Goal: Obtain resource: Obtain resource

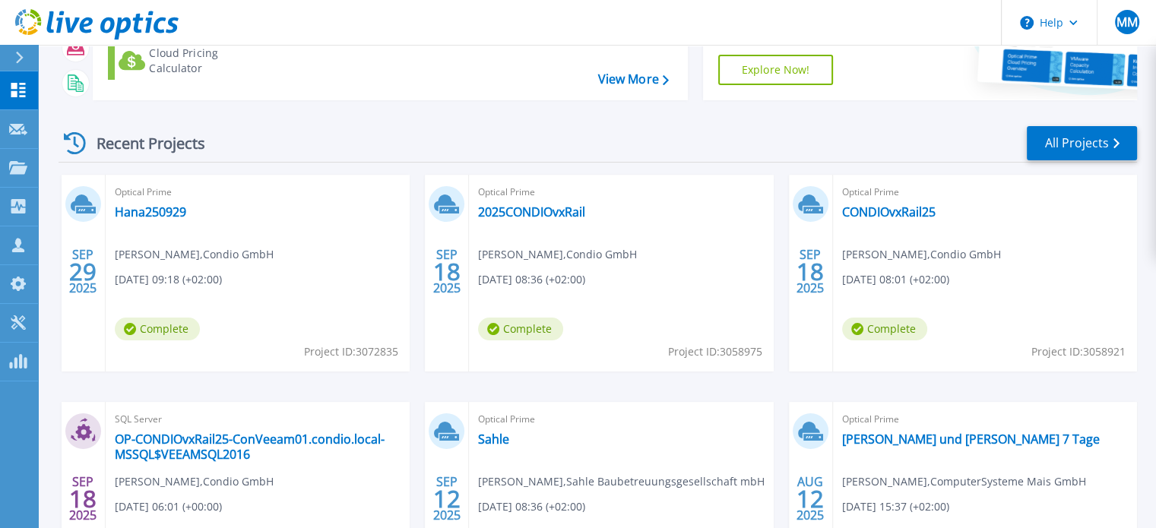
scroll to position [154, 0]
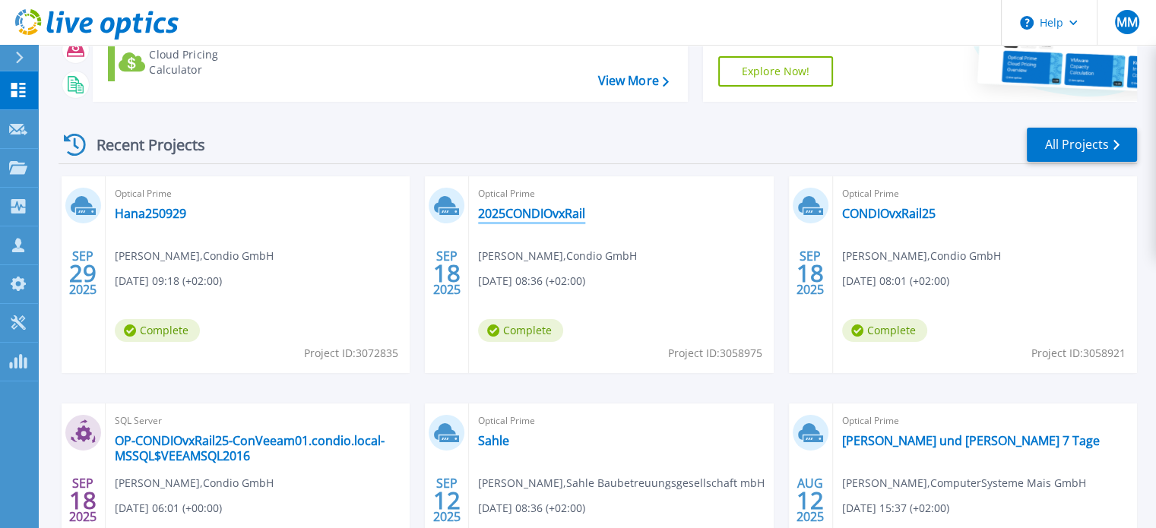
click at [570, 211] on link "2025CONDIOvxRail" at bounding box center [531, 213] width 107 height 15
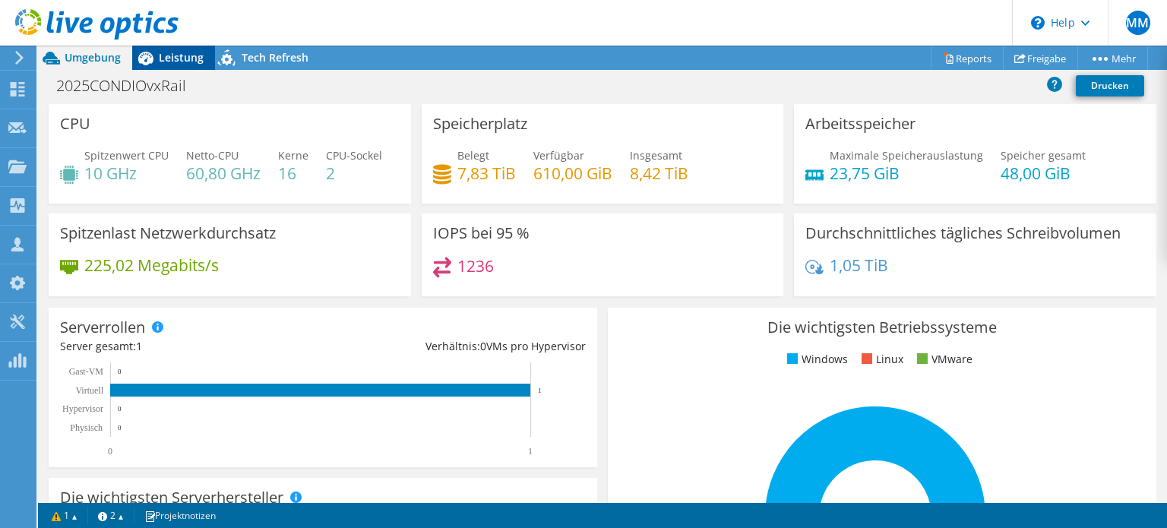
click at [186, 63] on span "Leistung" at bounding box center [181, 57] width 45 height 14
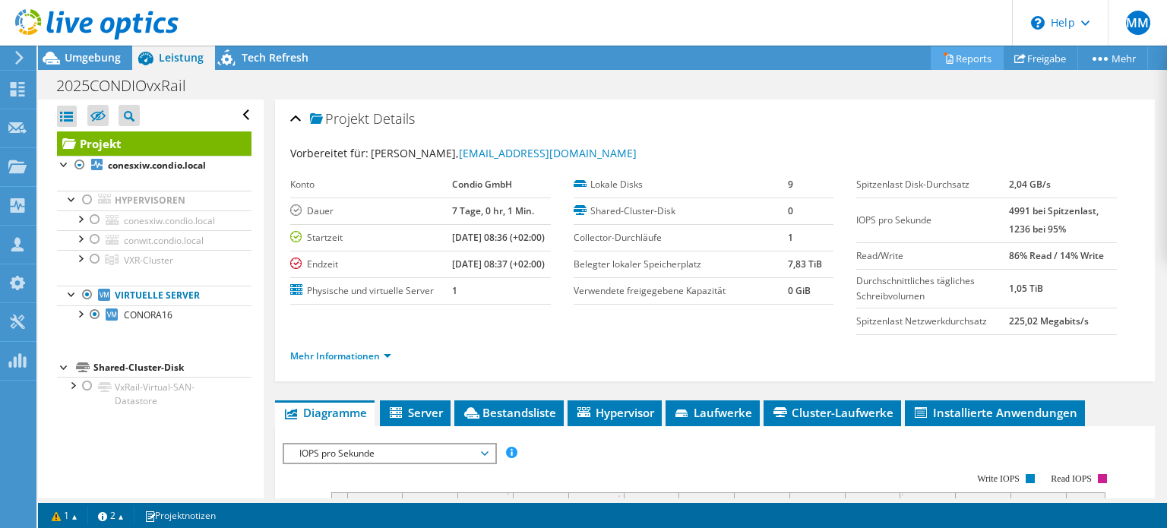
click at [960, 51] on link "Reports" at bounding box center [967, 58] width 73 height 24
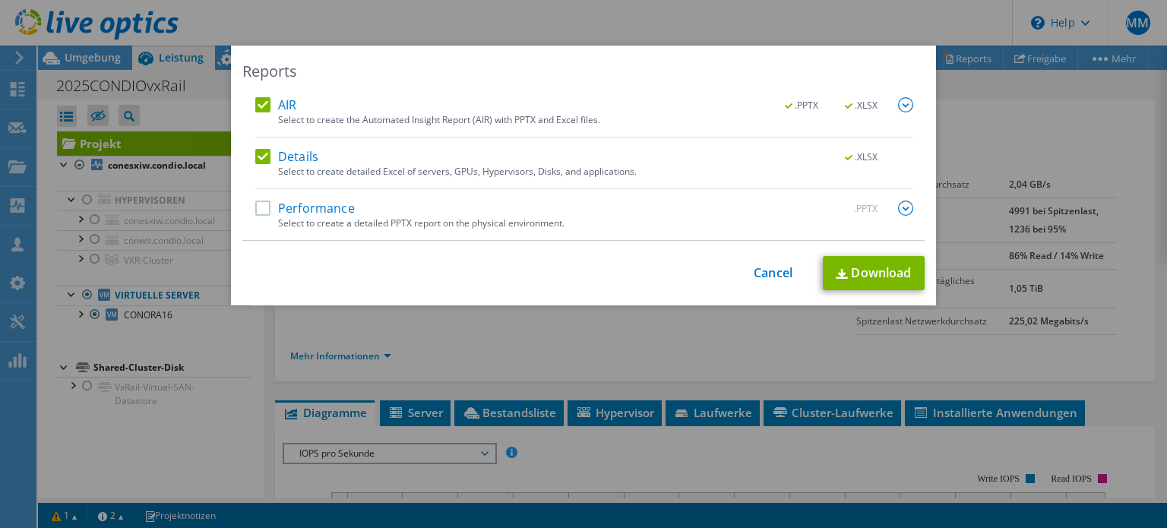
click at [304, 201] on label "Performance" at bounding box center [305, 208] width 100 height 15
click at [0, 0] on input "Performance" at bounding box center [0, 0] width 0 height 0
click at [856, 276] on link "Download" at bounding box center [874, 273] width 102 height 34
click at [765, 271] on link "Cancel" at bounding box center [773, 273] width 39 height 14
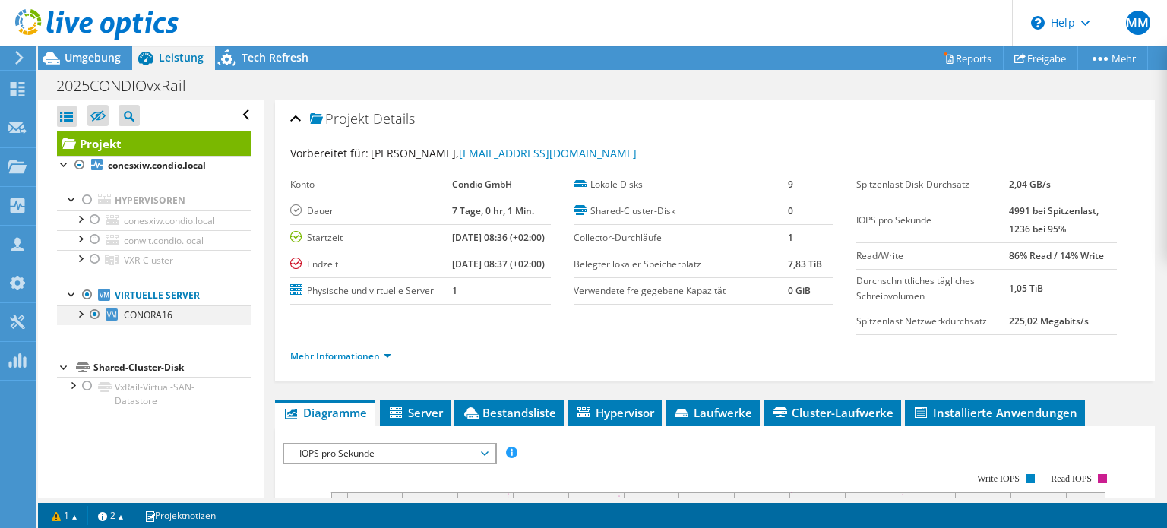
click at [92, 315] on div at bounding box center [94, 315] width 15 height 18
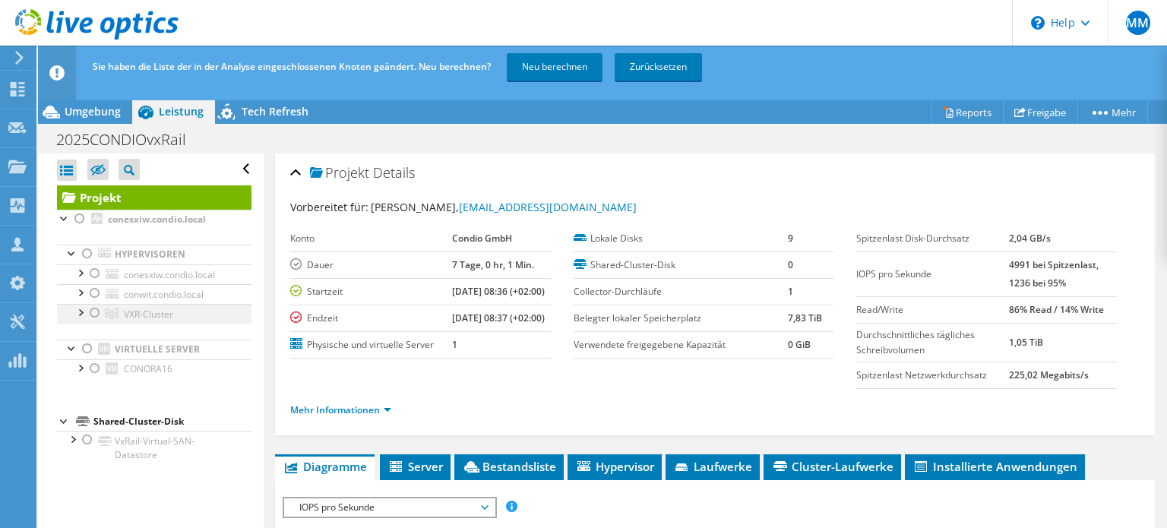
click at [90, 308] on div at bounding box center [94, 313] width 15 height 18
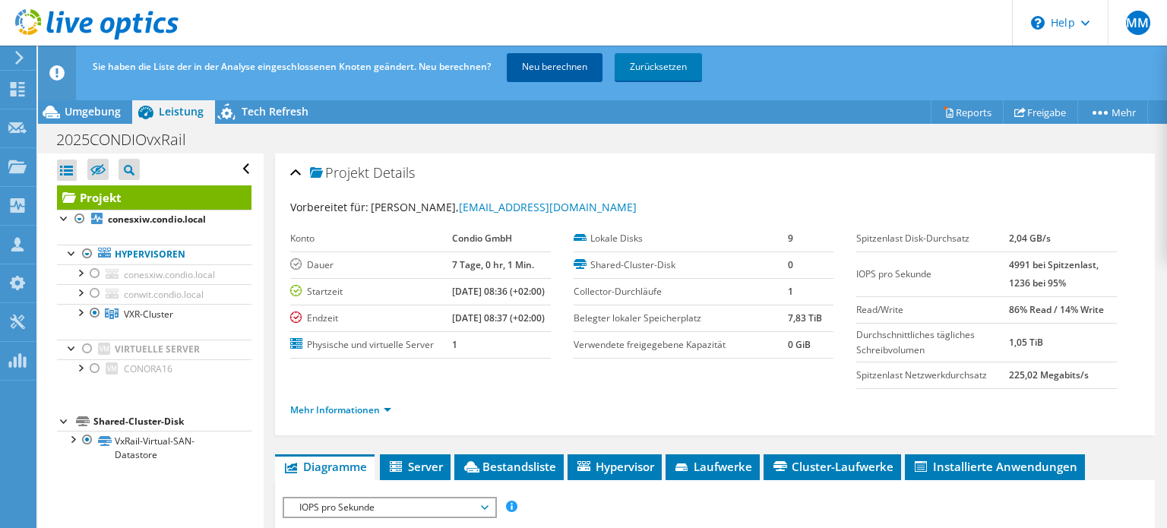
click at [542, 62] on link "Neu berechnen" at bounding box center [555, 66] width 96 height 27
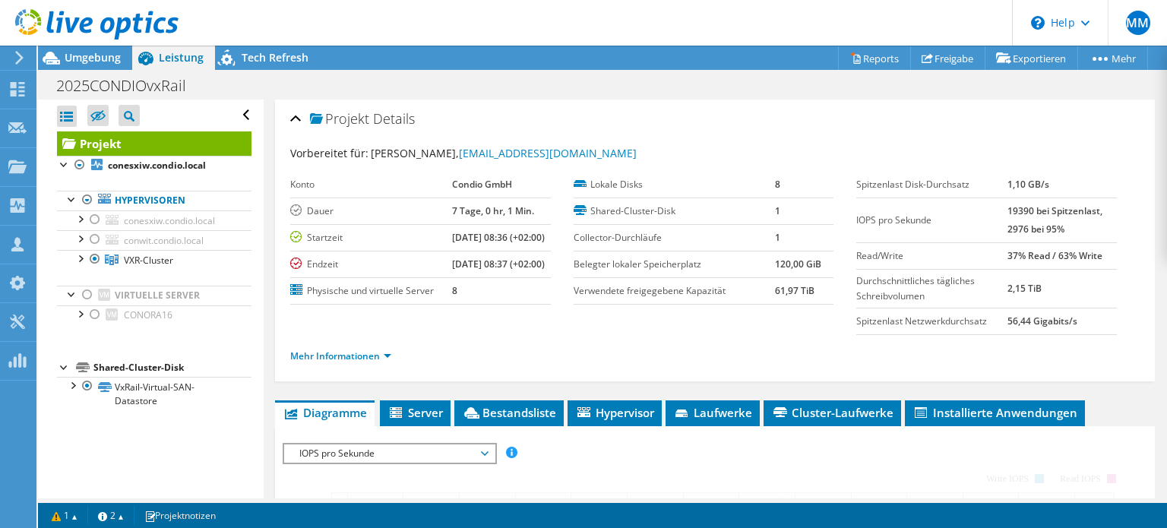
radio input "true"
radio input "false"
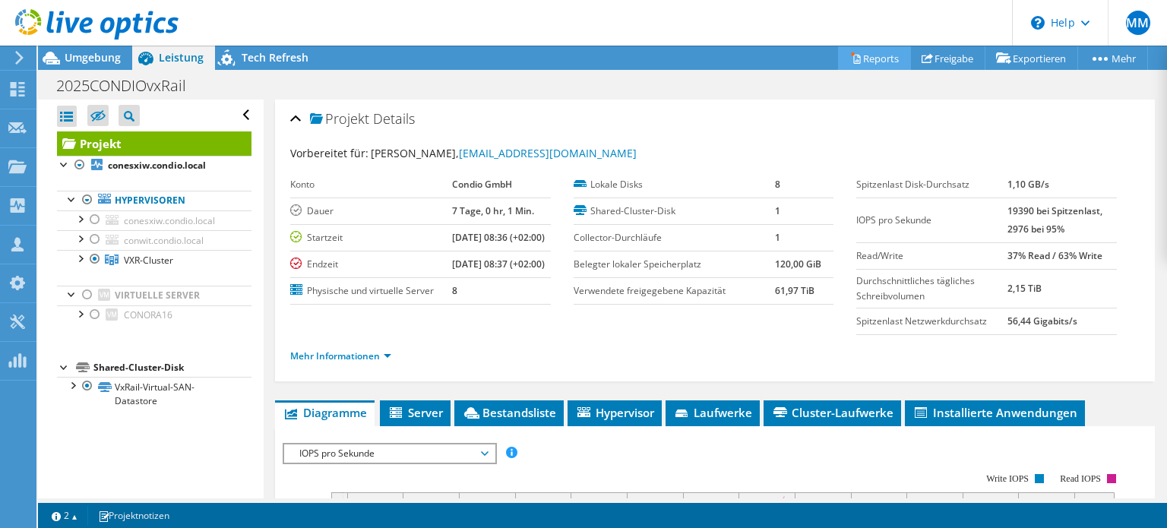
click at [866, 54] on link "Reports" at bounding box center [874, 58] width 73 height 24
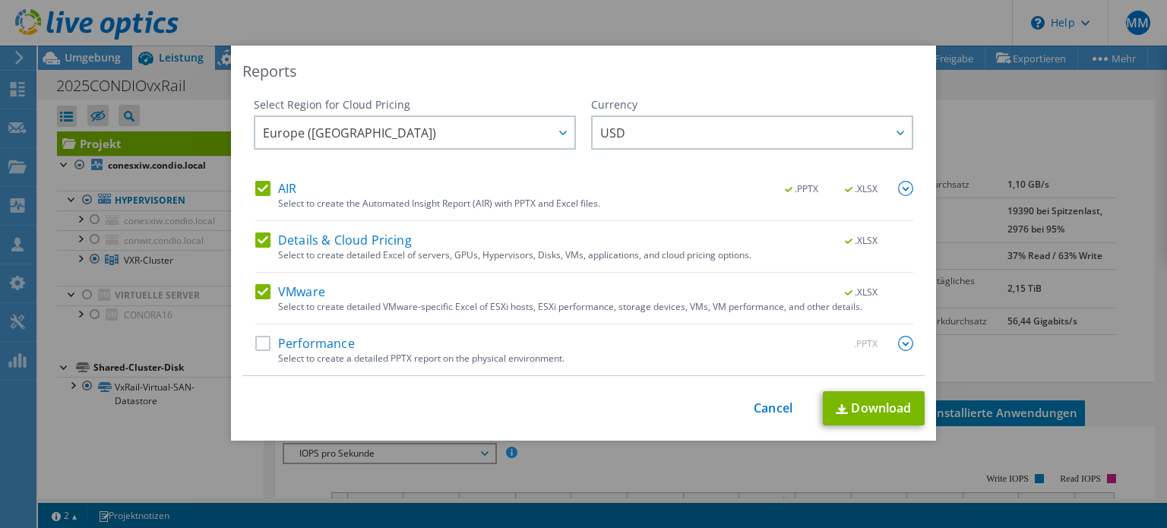
click at [261, 346] on label "Performance" at bounding box center [305, 343] width 100 height 15
click at [0, 0] on input "Performance" at bounding box center [0, 0] width 0 height 0
click at [853, 406] on link "Download" at bounding box center [874, 408] width 102 height 34
click at [767, 409] on link "Cancel" at bounding box center [773, 408] width 39 height 14
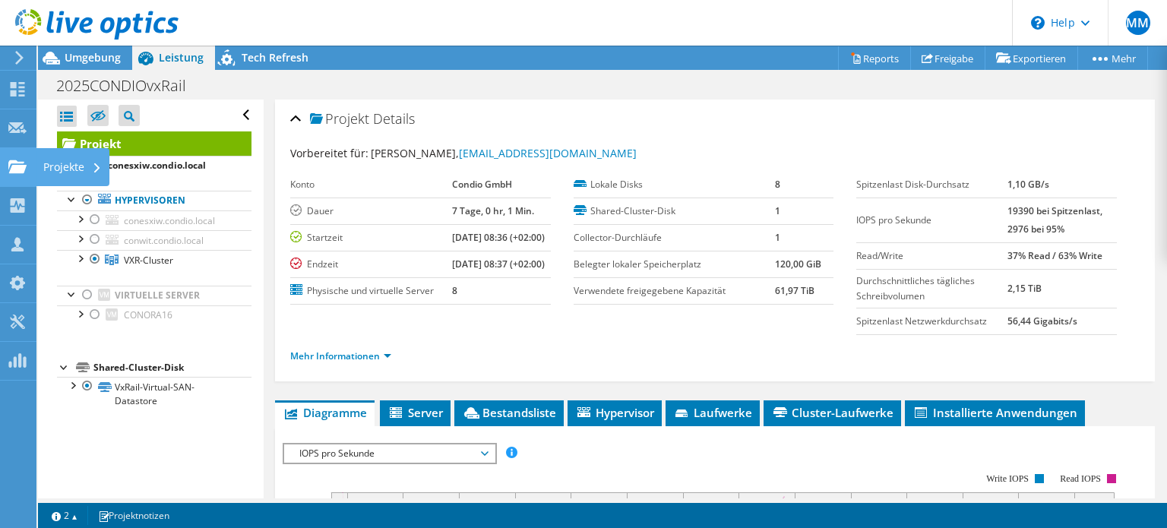
click at [17, 166] on use at bounding box center [17, 166] width 18 height 13
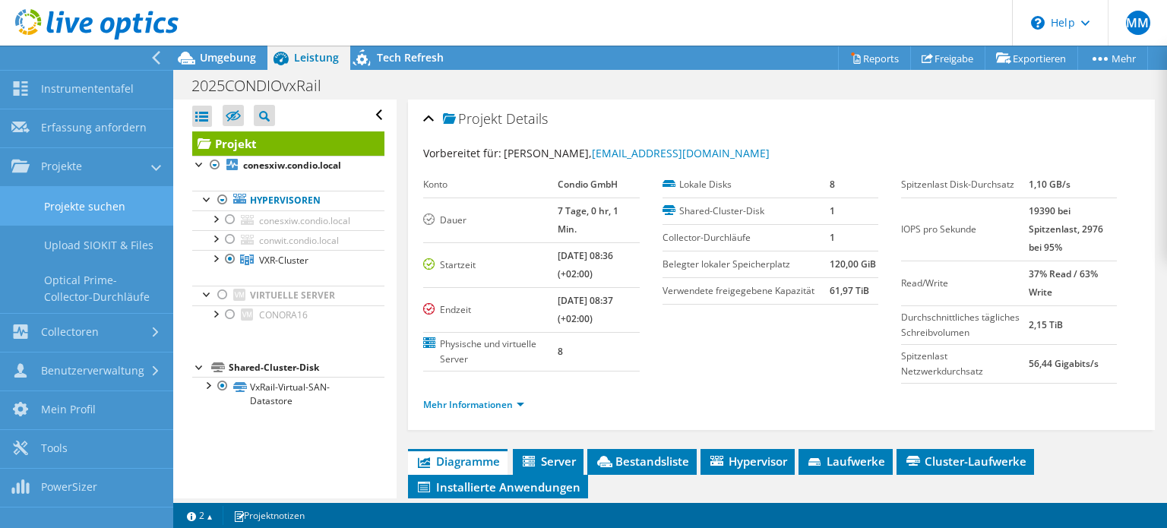
click at [67, 194] on link "Projekte suchen" at bounding box center [86, 206] width 173 height 39
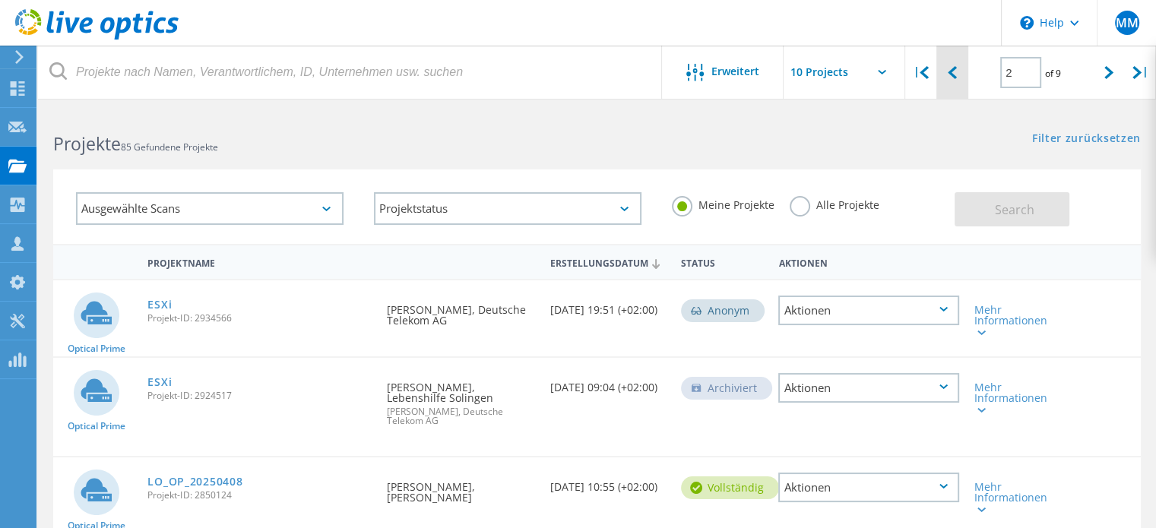
click at [951, 72] on icon at bounding box center [952, 72] width 9 height 13
type input "1"
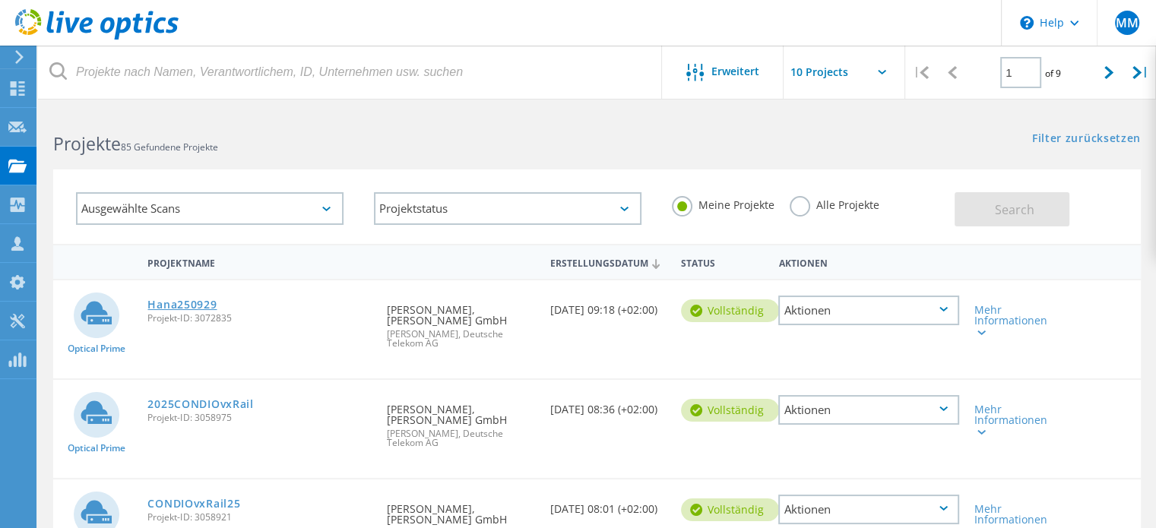
click at [206, 303] on link "Hana250929" at bounding box center [181, 304] width 69 height 11
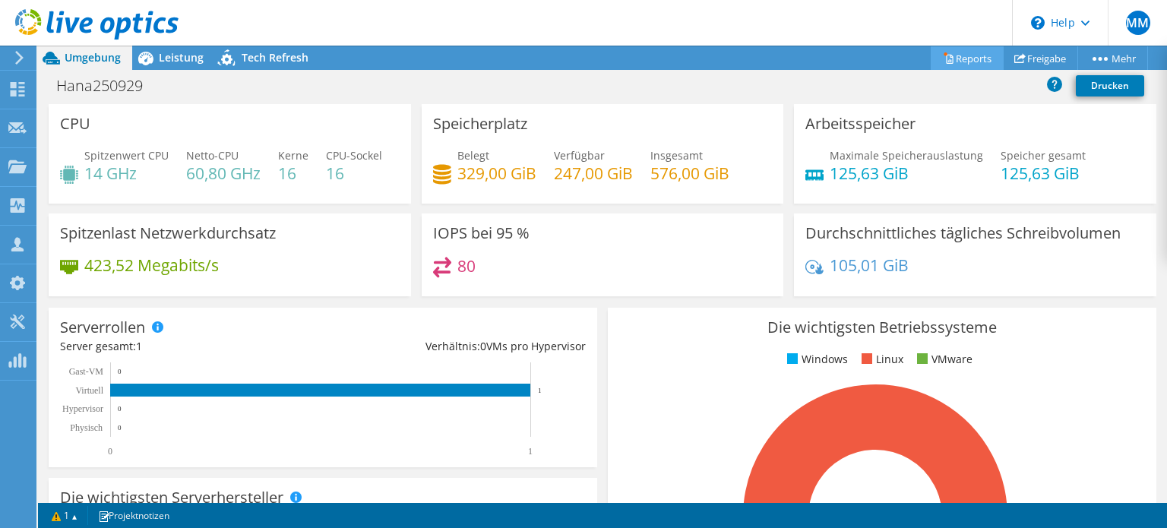
click at [961, 61] on link "Reports" at bounding box center [967, 58] width 73 height 24
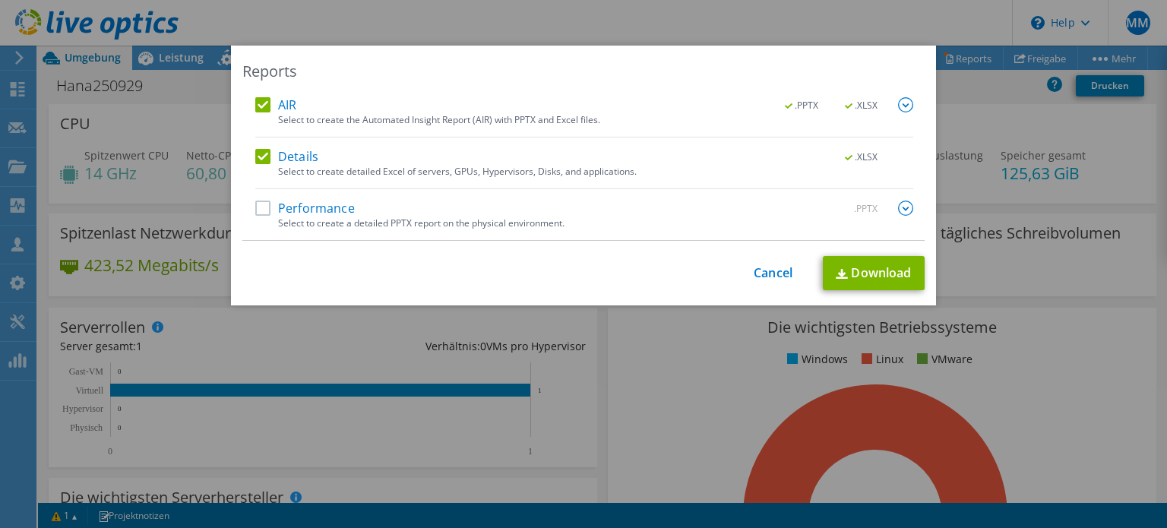
click at [325, 210] on label "Performance" at bounding box center [305, 208] width 100 height 15
click at [0, 0] on input "Performance" at bounding box center [0, 0] width 0 height 0
click at [863, 271] on link "Download" at bounding box center [874, 273] width 102 height 34
